Goal: Register for event/course

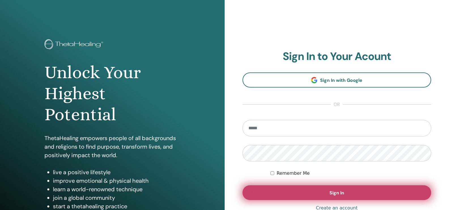
type input "**********"
click at [308, 194] on button "Sign In" at bounding box center [337, 192] width 189 height 15
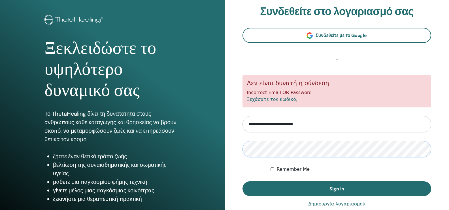
scroll to position [57, 0]
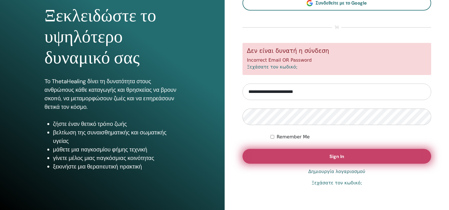
click at [294, 153] on button "Sign In" at bounding box center [337, 156] width 189 height 15
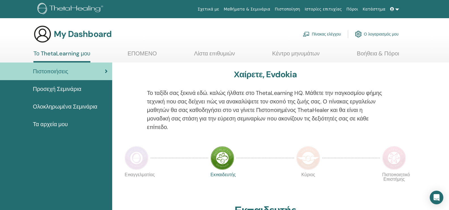
click at [75, 89] on span "Προσεχή Σεμινάρια" at bounding box center [57, 88] width 48 height 9
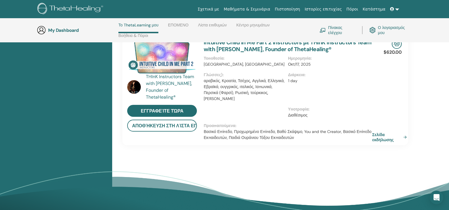
scroll to position [393, 0]
click at [405, 132] on link "Σελίδα εκδήλωσης" at bounding box center [391, 137] width 37 height 10
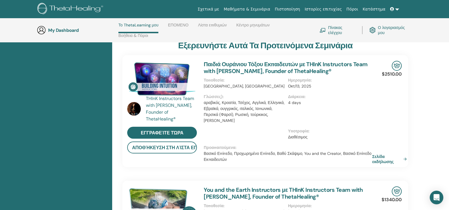
scroll to position [109, 0]
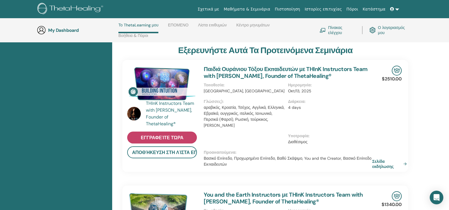
click at [184, 135] on link "Εγγραφείτε τώρα" at bounding box center [162, 137] width 70 height 12
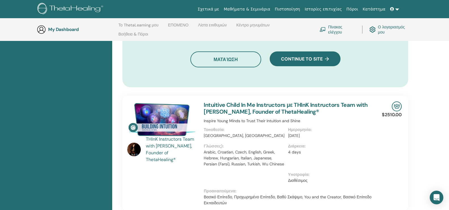
scroll to position [476, 0]
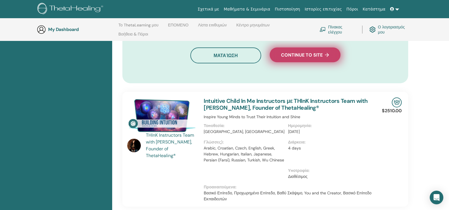
click at [315, 58] on button "Continue to site" at bounding box center [305, 54] width 71 height 15
